Goal: Information Seeking & Learning: Learn about a topic

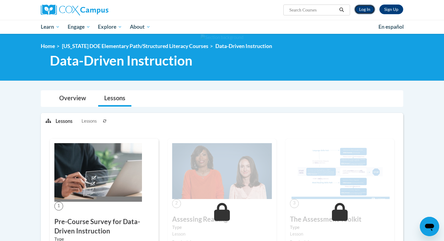
click at [362, 10] on link "Log In" at bounding box center [364, 10] width 21 height 10
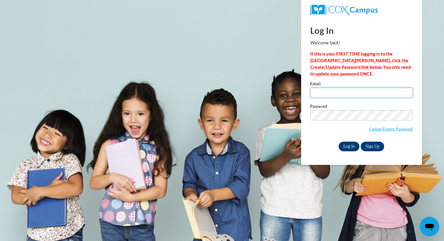
type input "lori.bergin@k12.hi.us"
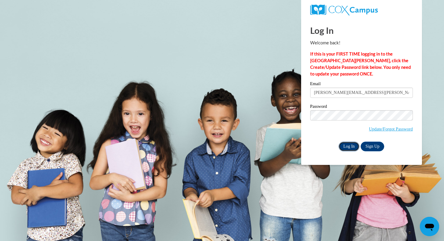
click at [349, 146] on input "Log In" at bounding box center [349, 147] width 21 height 10
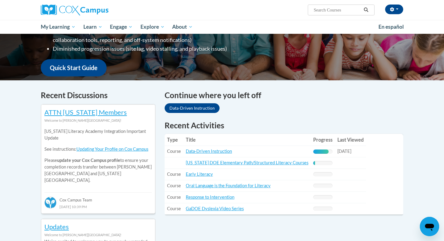
scroll to position [131, 0]
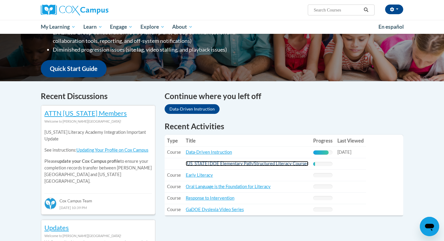
click at [254, 165] on link "[US_STATE] DOE Elementary Path/Structured Literacy Courses" at bounding box center [247, 163] width 123 height 5
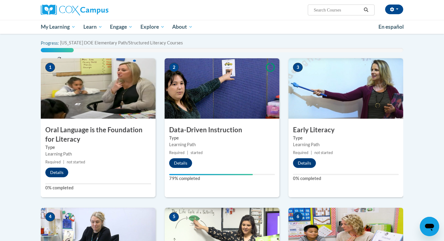
scroll to position [145, 0]
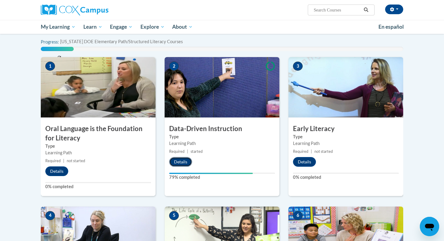
click at [183, 162] on button "Details" at bounding box center [180, 162] width 23 height 10
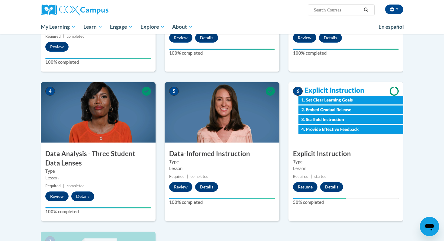
scroll to position [223, 0]
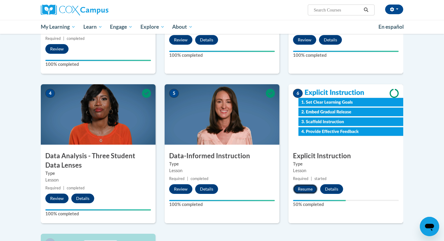
click at [306, 191] on button "Resume" at bounding box center [305, 189] width 24 height 10
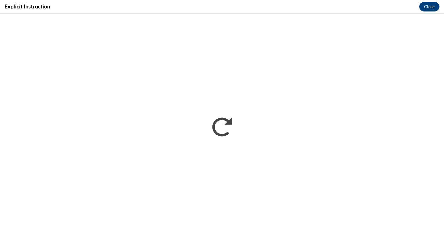
scroll to position [0, 0]
